Goal: Navigation & Orientation: Find specific page/section

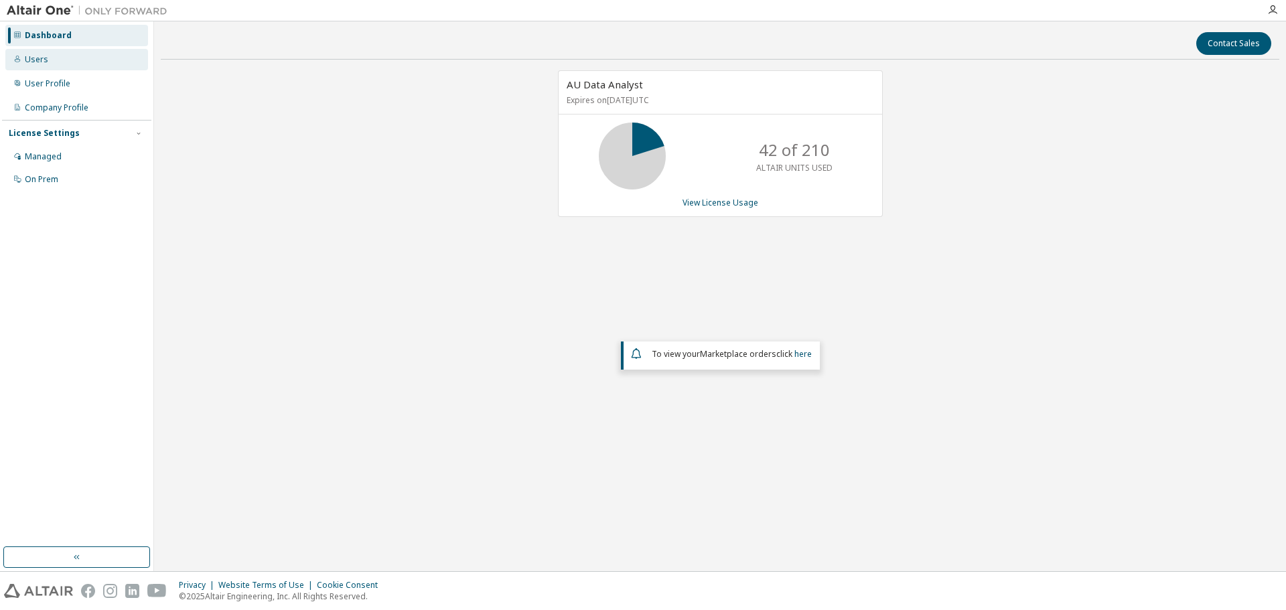
click at [30, 60] on div "Users" at bounding box center [36, 59] width 23 height 11
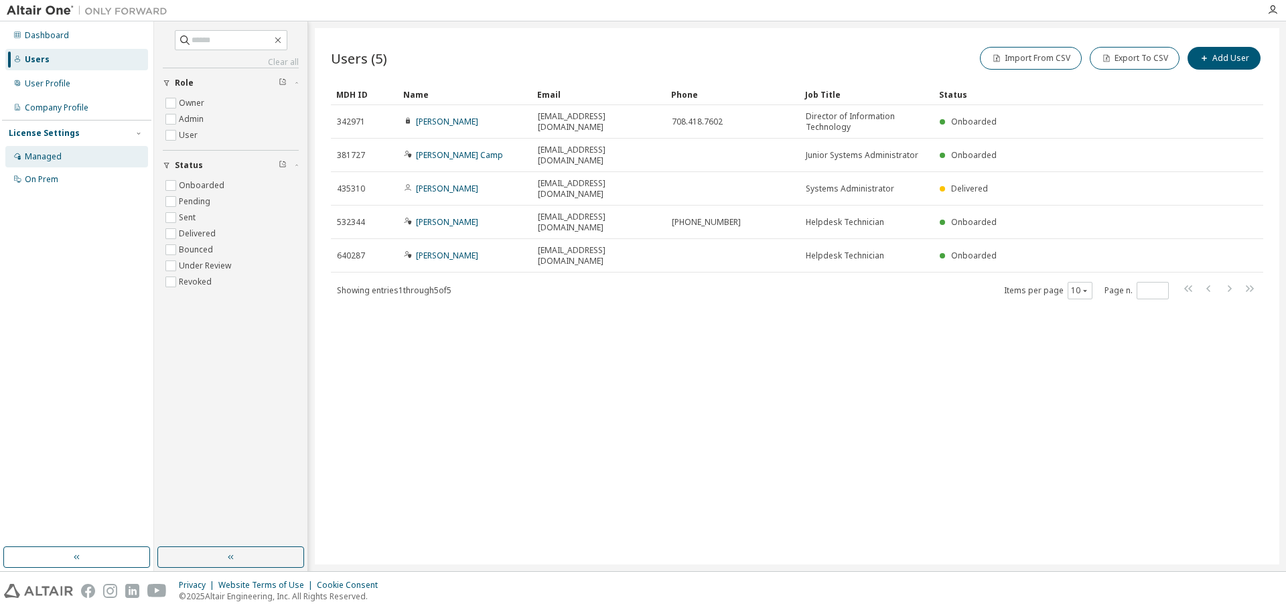
click at [44, 157] on div "Managed" at bounding box center [43, 156] width 37 height 11
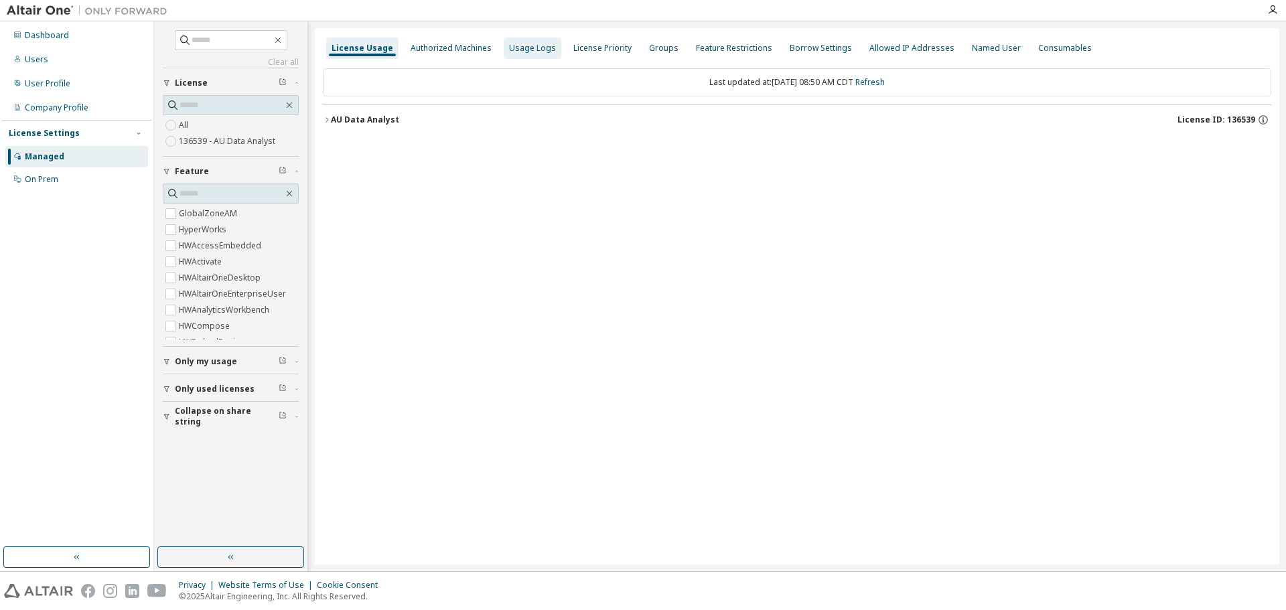
click at [533, 49] on div "Usage Logs" at bounding box center [532, 48] width 47 height 11
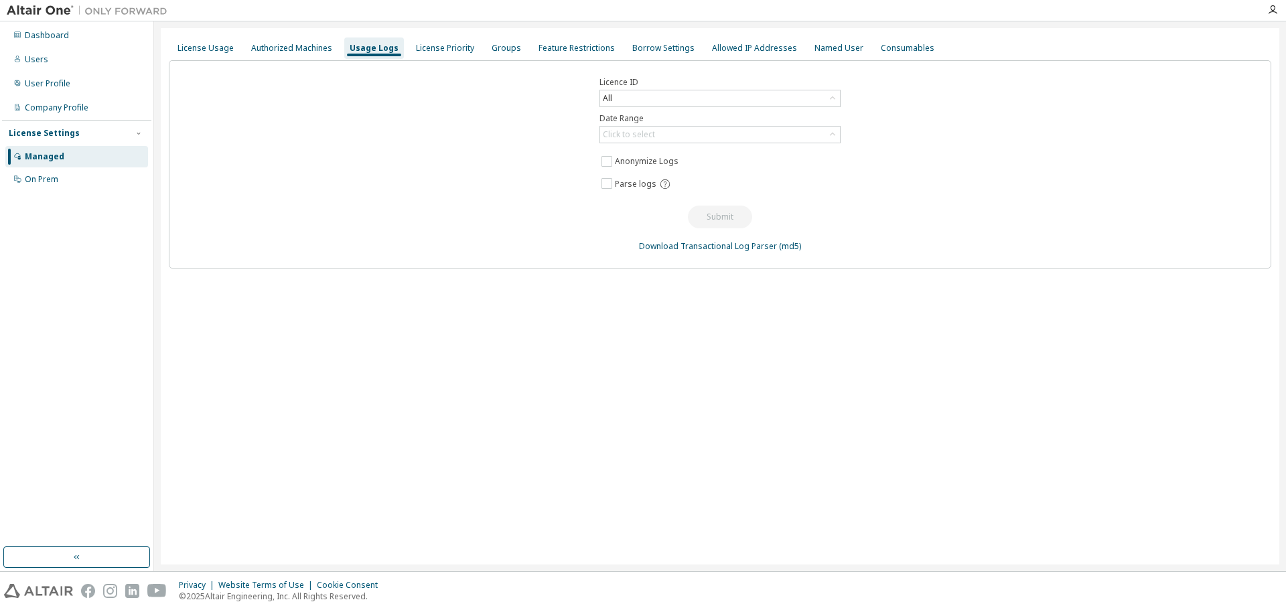
click at [245, 60] on div "License Usage Authorized Machines Usage Logs License Priority Groups Feature Re…" at bounding box center [720, 48] width 1102 height 24
click at [266, 48] on div "Authorized Machines" at bounding box center [291, 48] width 81 height 11
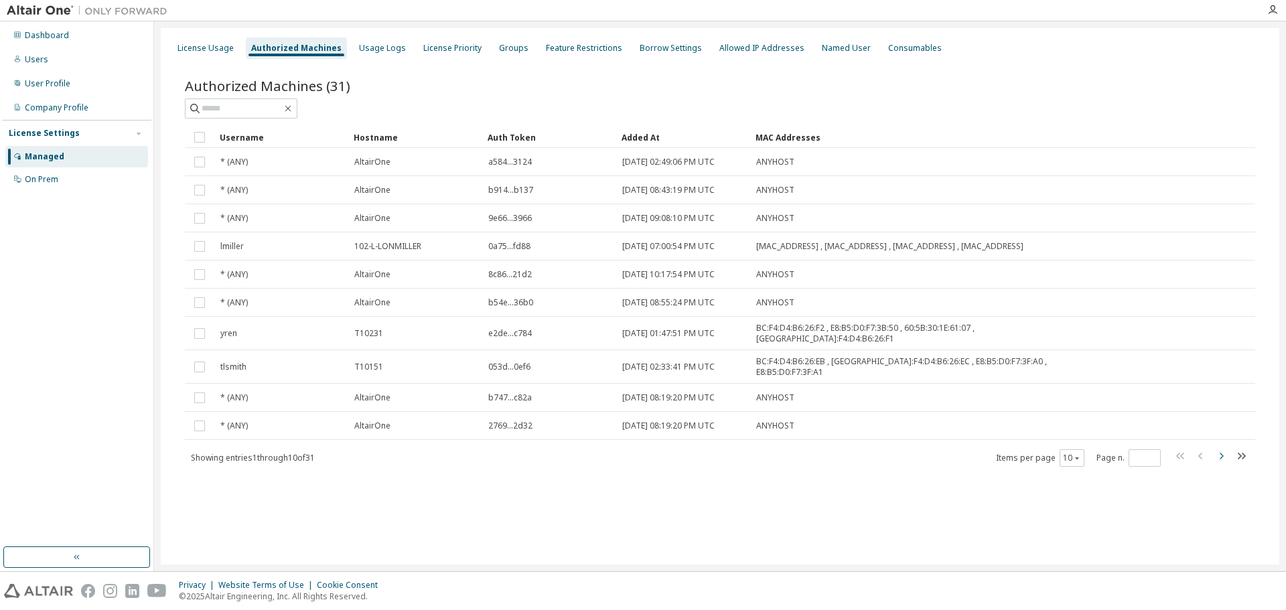
click at [1226, 450] on icon "button" at bounding box center [1221, 456] width 16 height 16
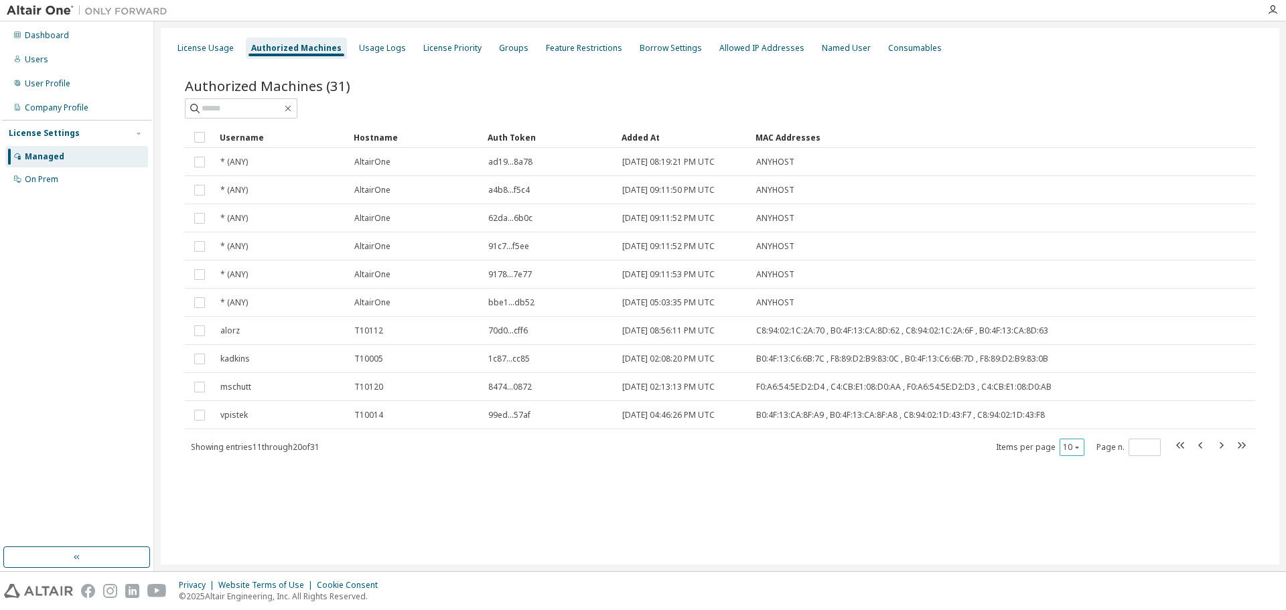
click at [1065, 447] on button "10" at bounding box center [1072, 447] width 18 height 11
click at [1083, 524] on div "100" at bounding box center [1112, 530] width 107 height 16
type input "*"
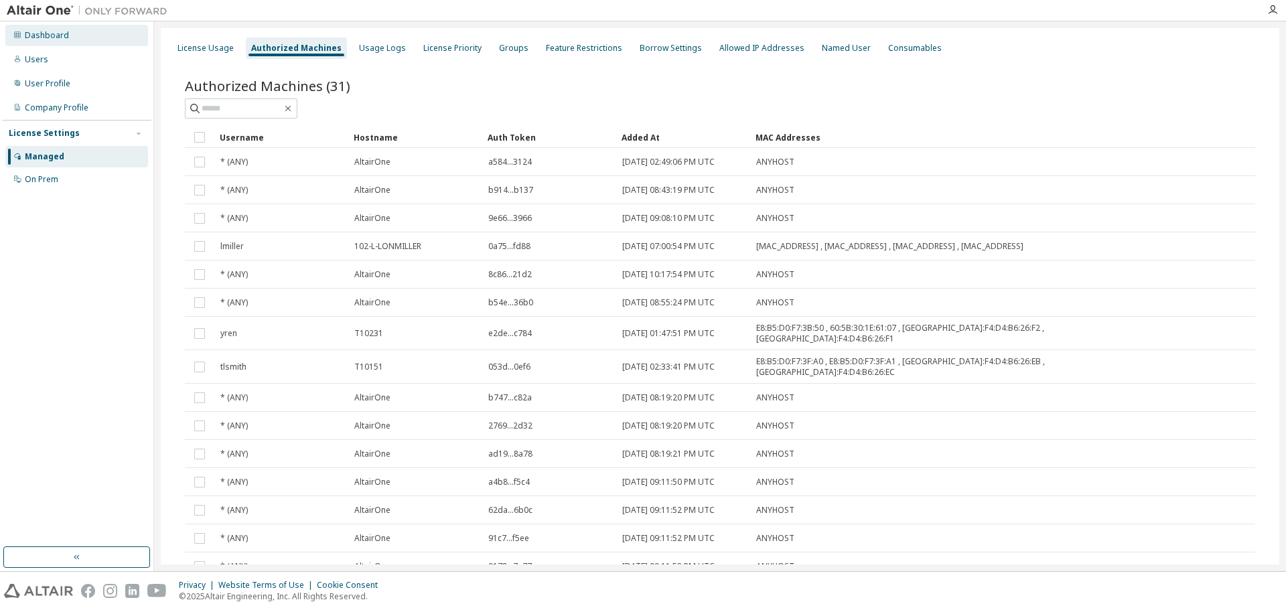
click at [76, 31] on div "Dashboard" at bounding box center [76, 35] width 143 height 21
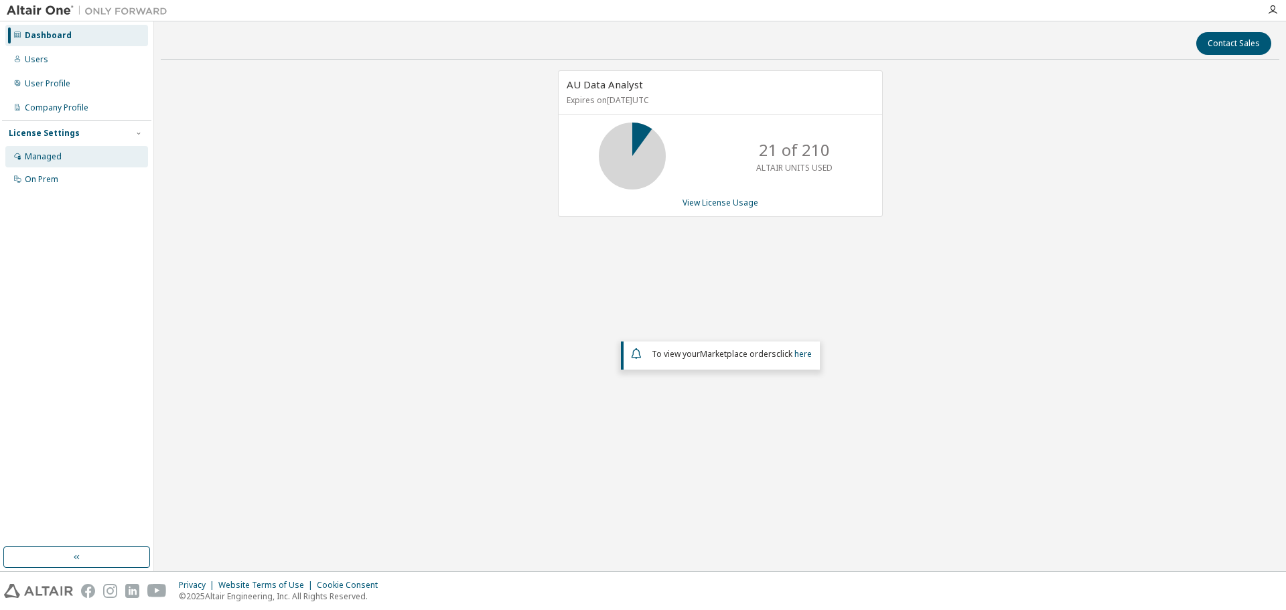
click at [57, 160] on div "Managed" at bounding box center [43, 156] width 37 height 11
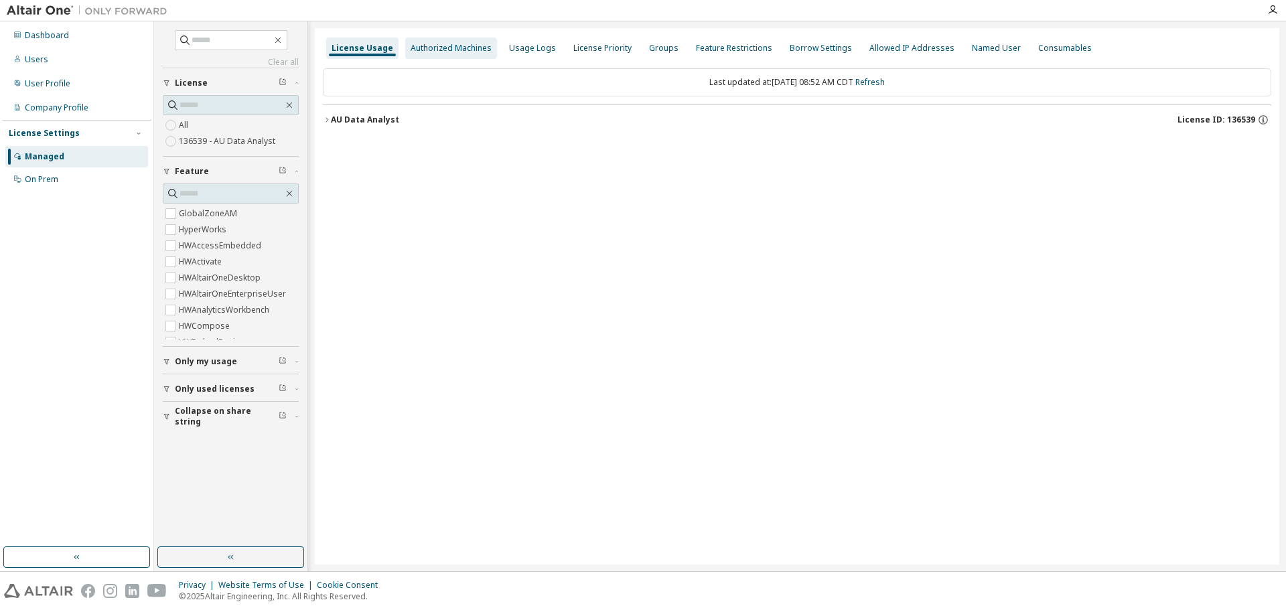
click at [451, 58] on div "Authorized Machines" at bounding box center [451, 47] width 92 height 21
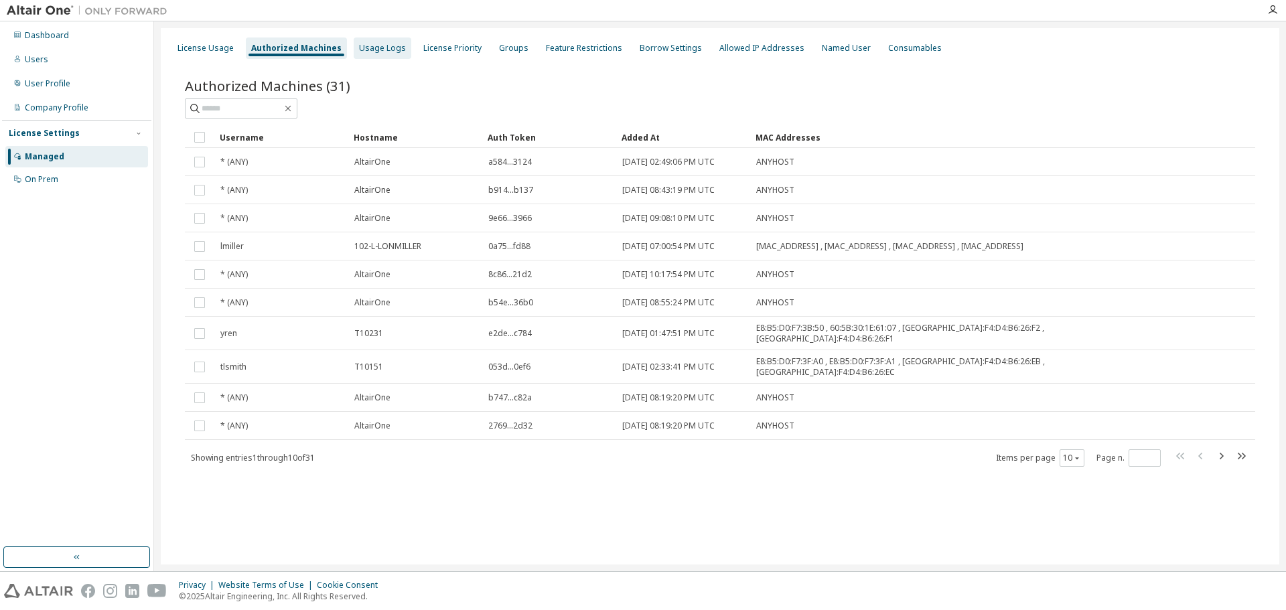
click at [374, 46] on div "Usage Logs" at bounding box center [382, 48] width 47 height 11
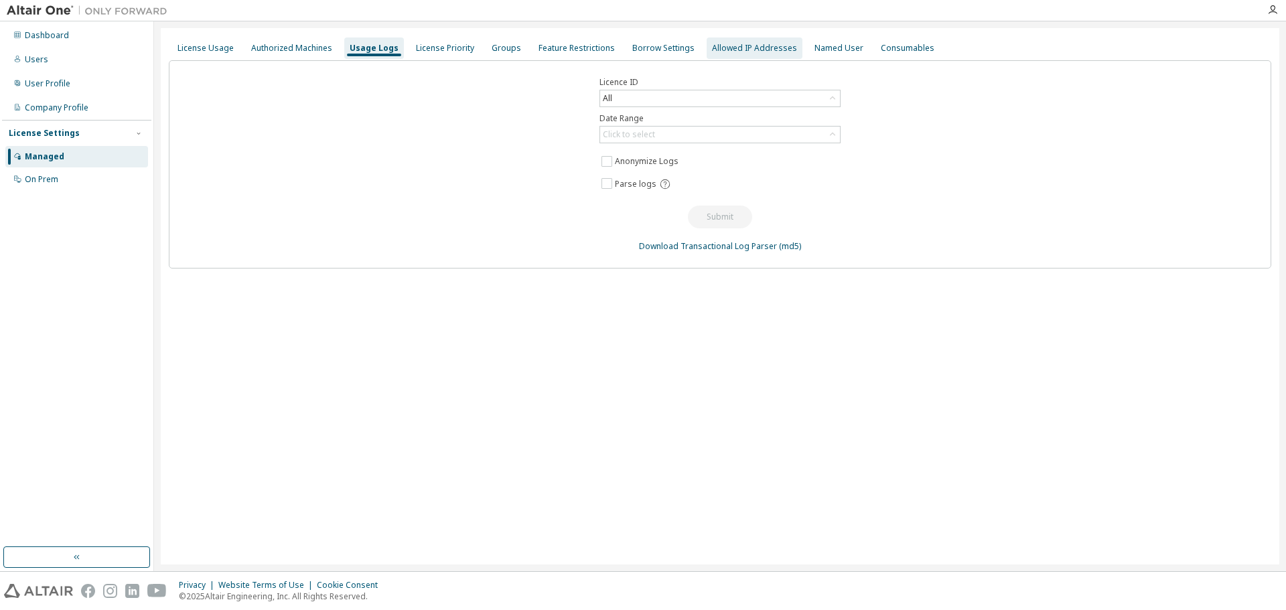
click at [741, 48] on div "Allowed IP Addresses" at bounding box center [754, 48] width 85 height 11
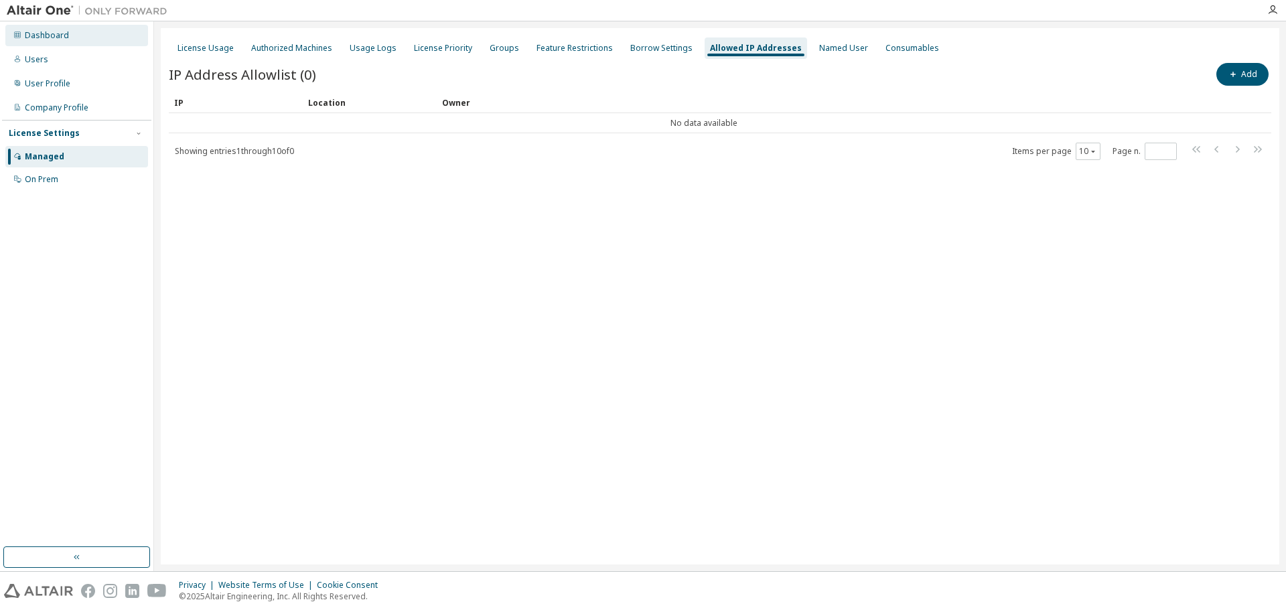
click at [46, 34] on div "Dashboard" at bounding box center [47, 35] width 44 height 11
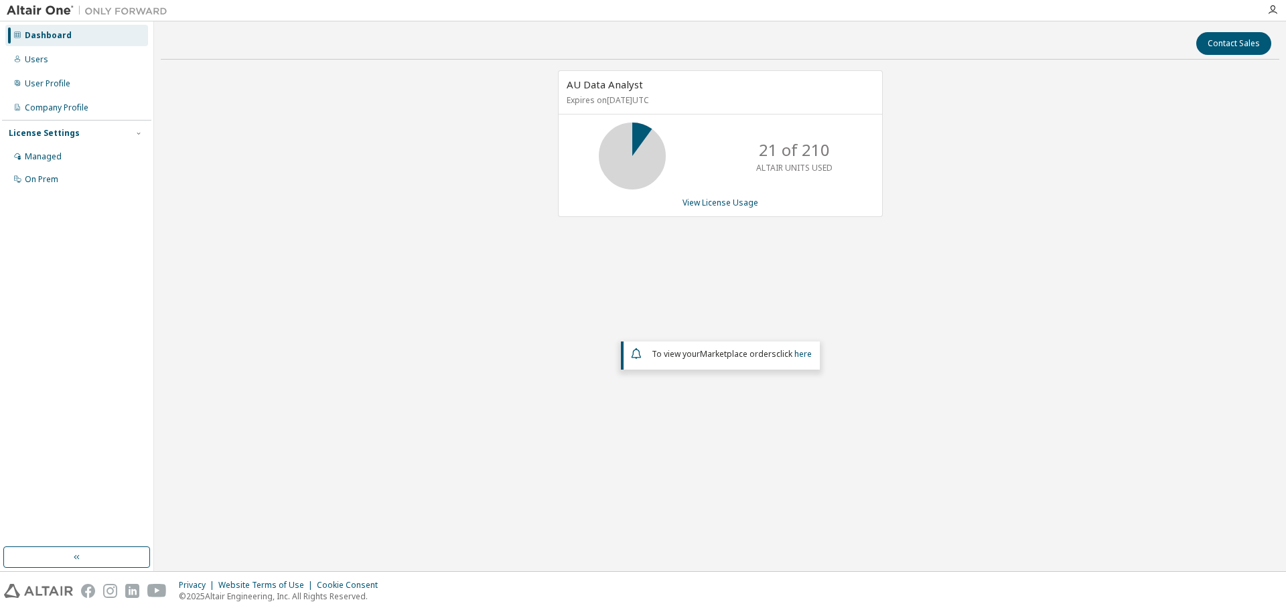
click at [32, 48] on div "Dashboard Users User Profile Company Profile License Settings Managed On Prem" at bounding box center [76, 107] width 149 height 168
click at [32, 49] on div "Users" at bounding box center [76, 59] width 143 height 21
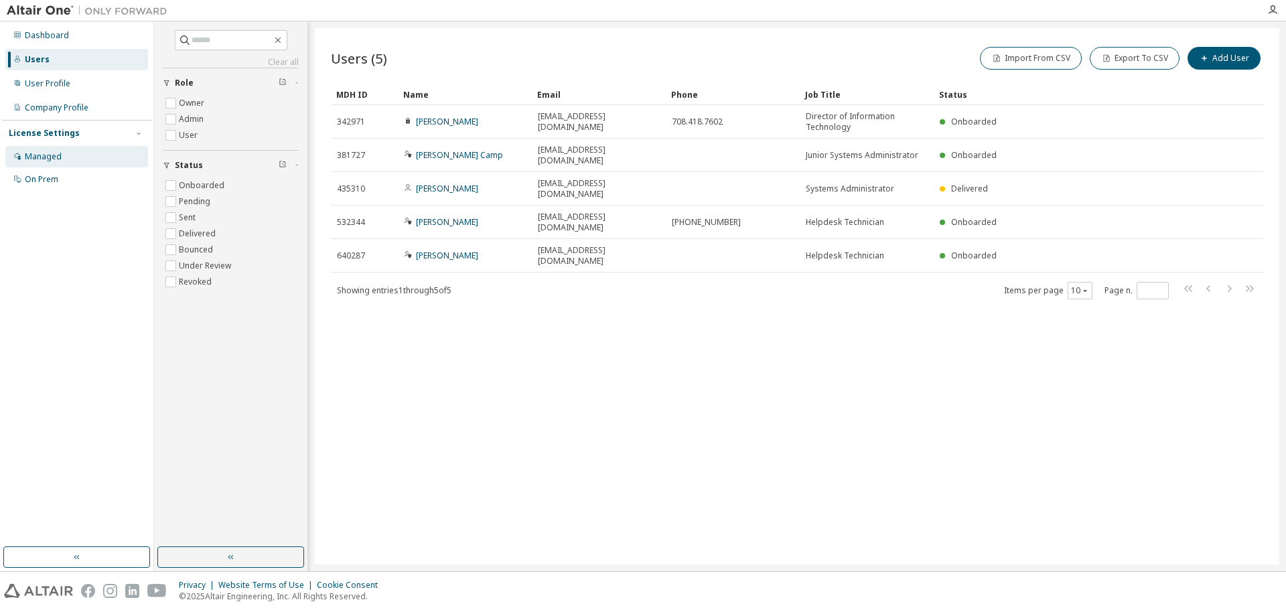
click at [52, 161] on div "Managed" at bounding box center [43, 156] width 37 height 11
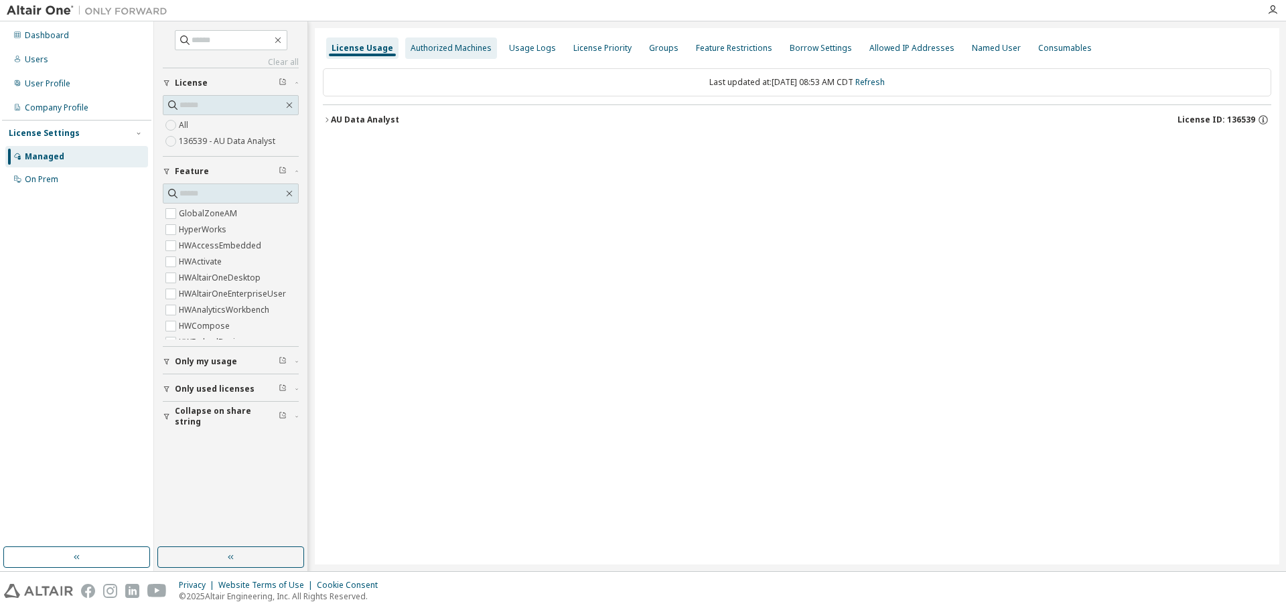
click at [458, 44] on div "Authorized Machines" at bounding box center [450, 48] width 81 height 11
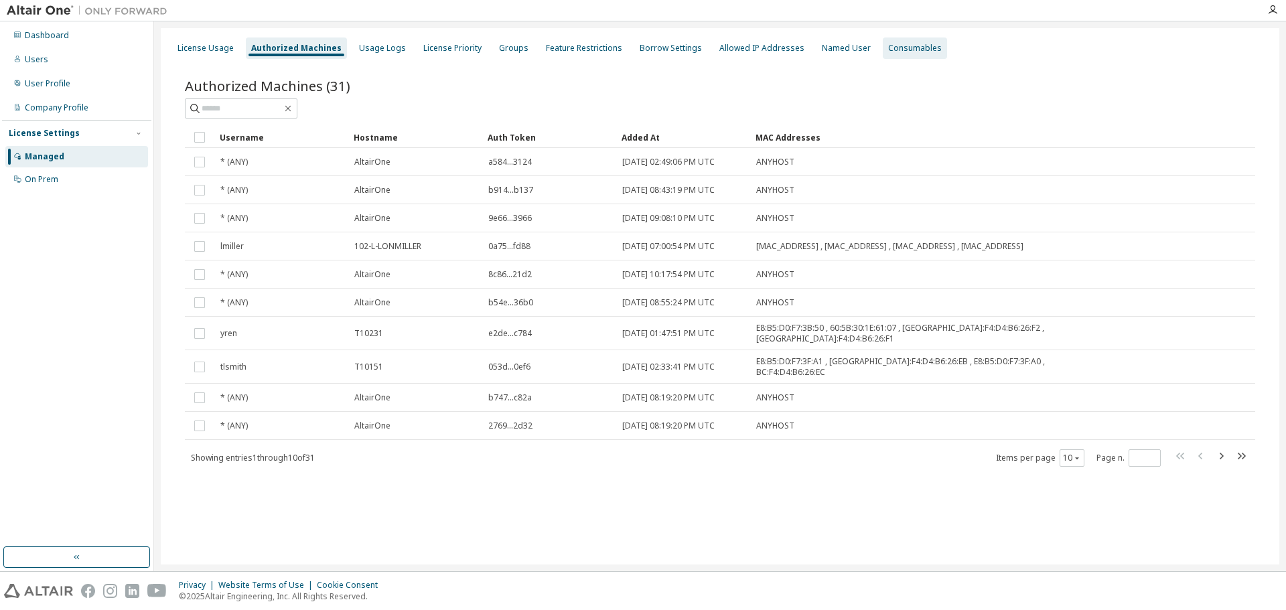
click at [903, 52] on div "Consumables" at bounding box center [915, 48] width 54 height 11
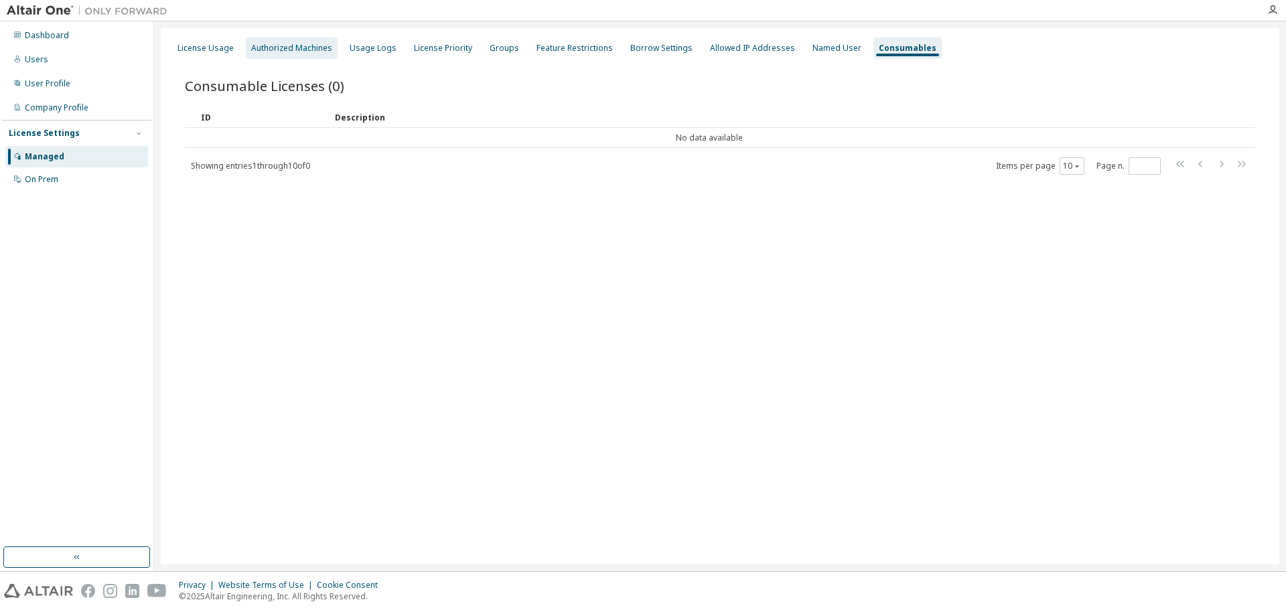
click at [303, 48] on div "Authorized Machines" at bounding box center [291, 48] width 81 height 11
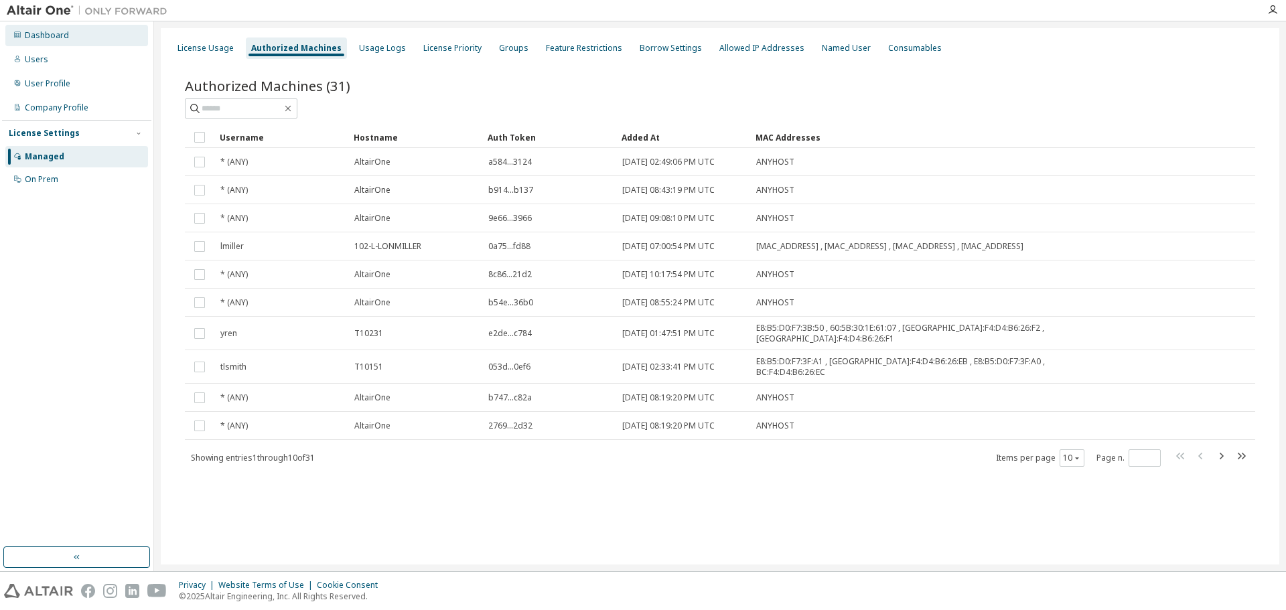
click at [54, 25] on div "Dashboard" at bounding box center [76, 35] width 143 height 21
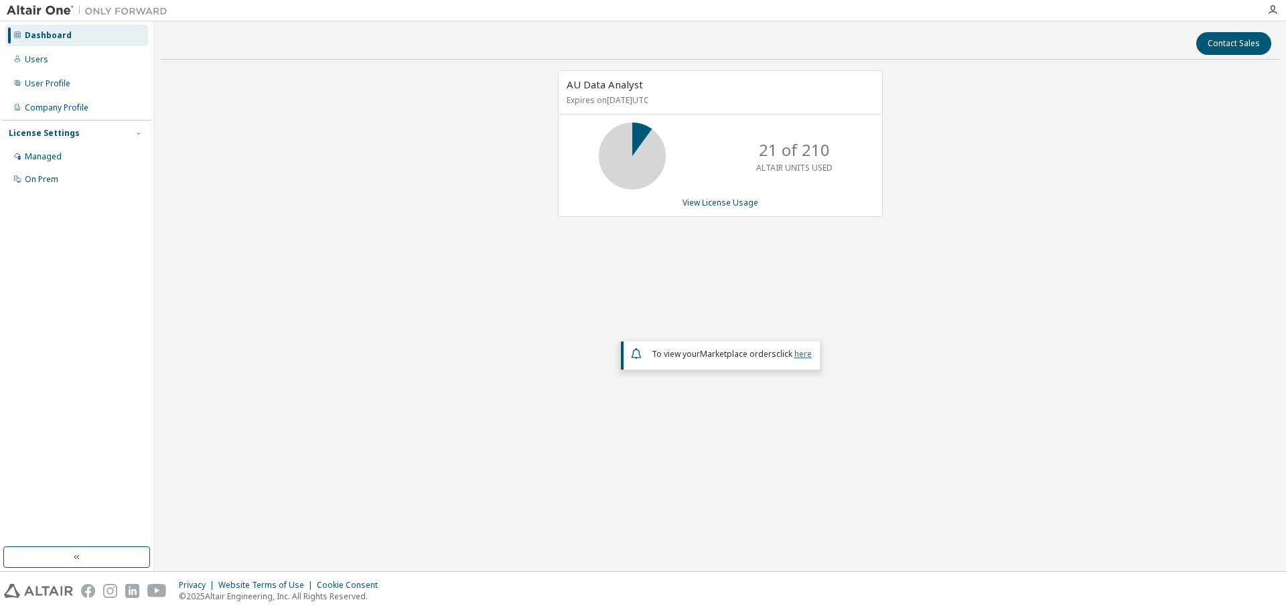
click at [801, 354] on link "here" at bounding box center [802, 353] width 17 height 11
click at [84, 54] on div "Users" at bounding box center [76, 59] width 143 height 21
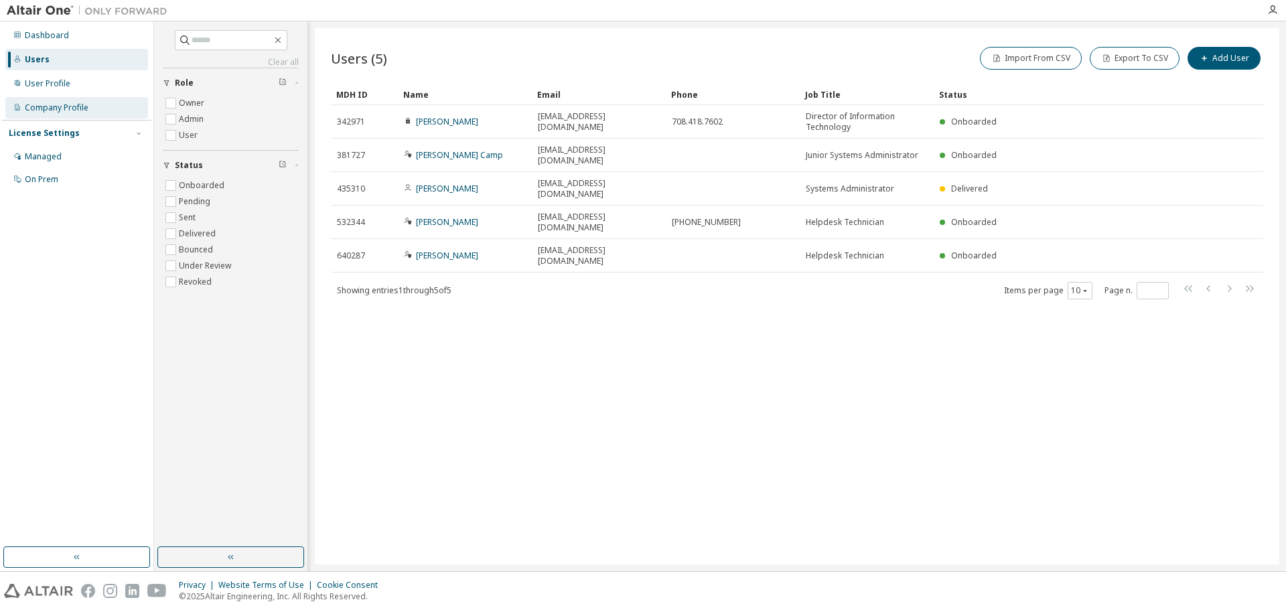
click at [75, 112] on div "Company Profile" at bounding box center [57, 107] width 64 height 11
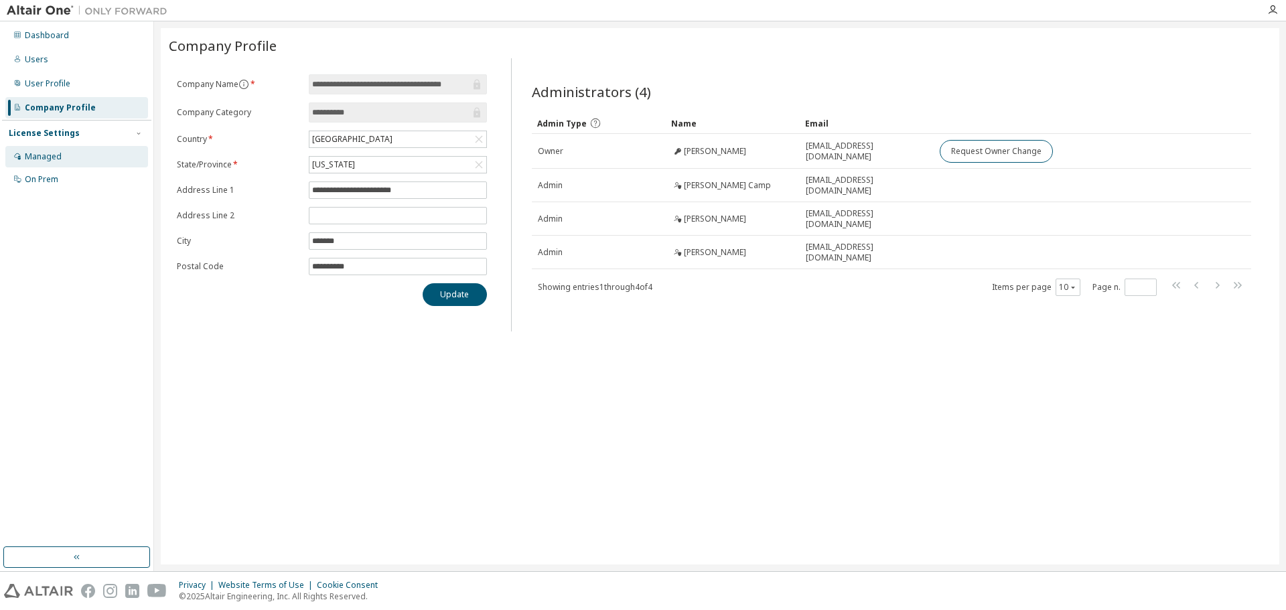
click at [54, 155] on div "Managed" at bounding box center [43, 156] width 37 height 11
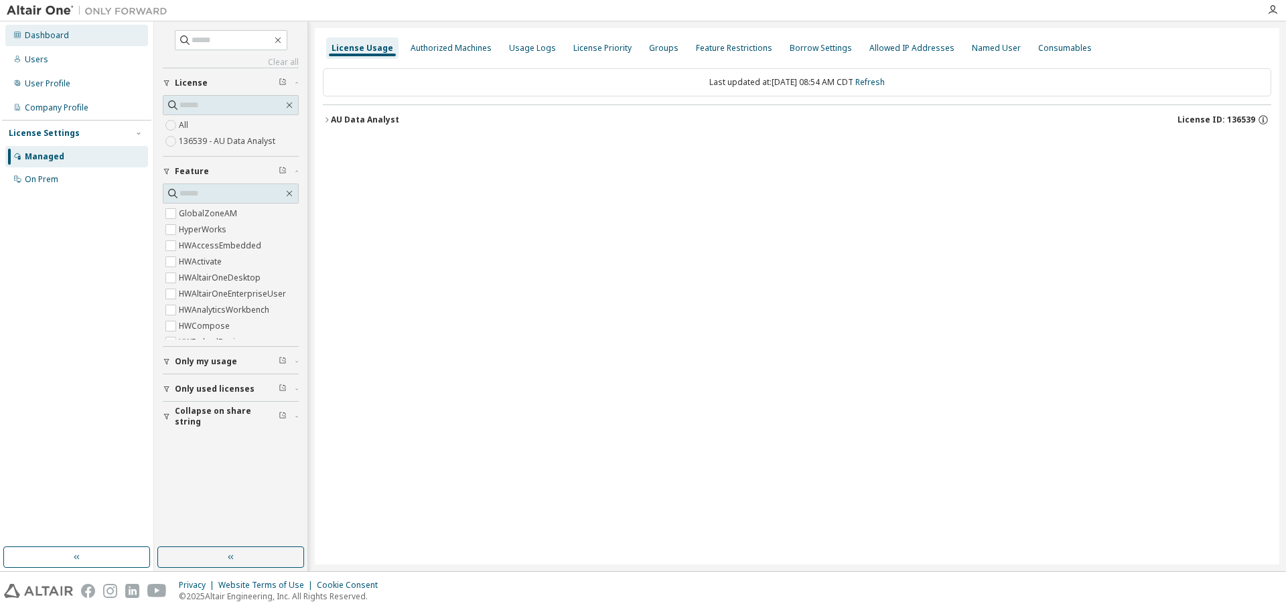
click at [43, 32] on div "Dashboard" at bounding box center [47, 35] width 44 height 11
